Goal: Task Accomplishment & Management: Complete application form

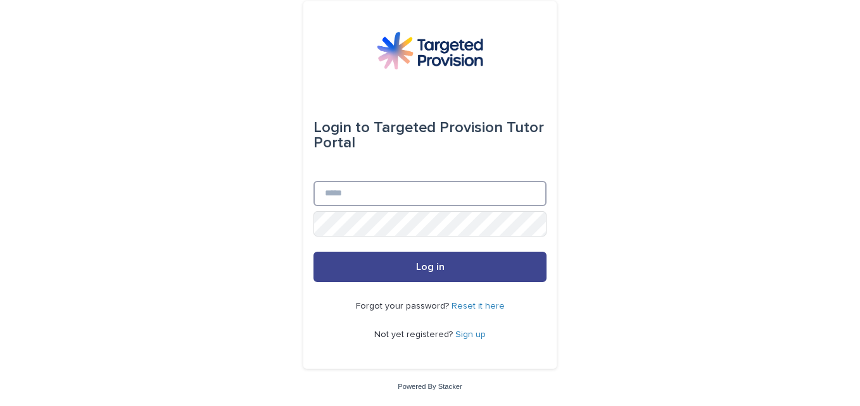
type input "**********"
click at [434, 267] on span "Log in" at bounding box center [430, 267] width 28 height 10
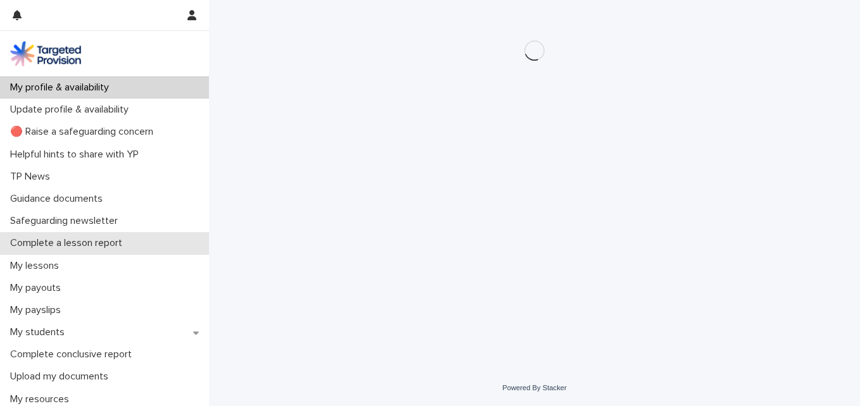
click at [115, 241] on p "Complete a lesson report" at bounding box center [68, 243] width 127 height 12
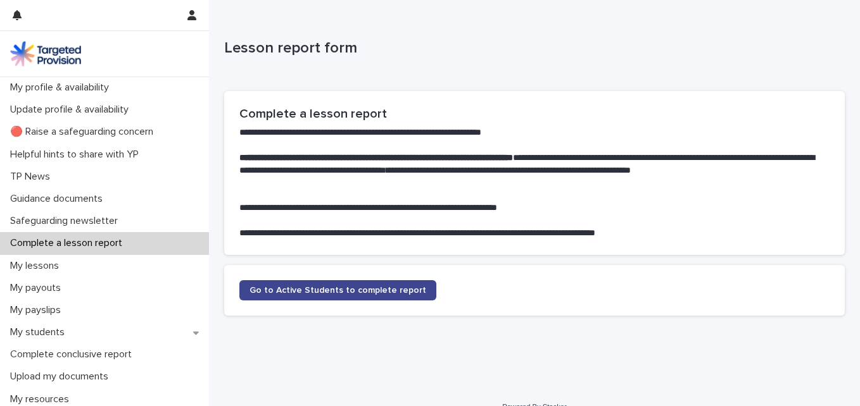
click at [299, 292] on span "Go to Active Students to complete report" at bounding box center [337, 290] width 177 height 9
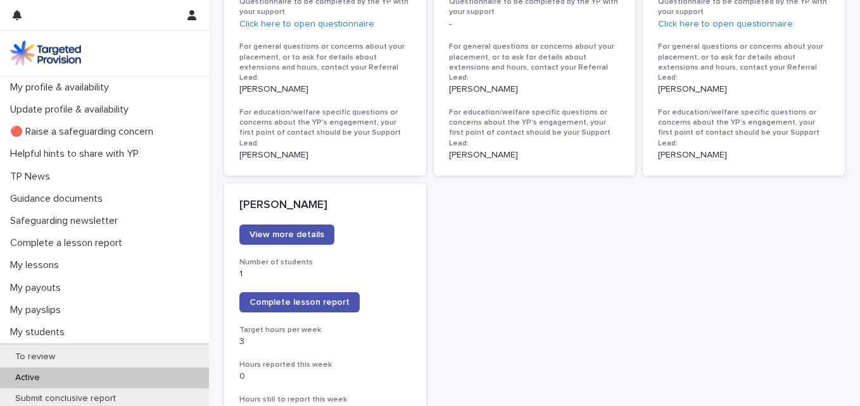
scroll to position [892, 0]
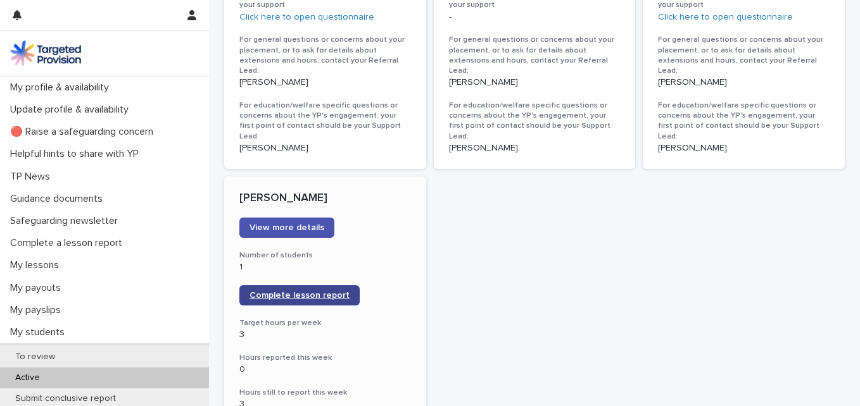
click at [325, 291] on span "Complete lesson report" at bounding box center [299, 295] width 100 height 9
